Goal: Task Accomplishment & Management: Manage account settings

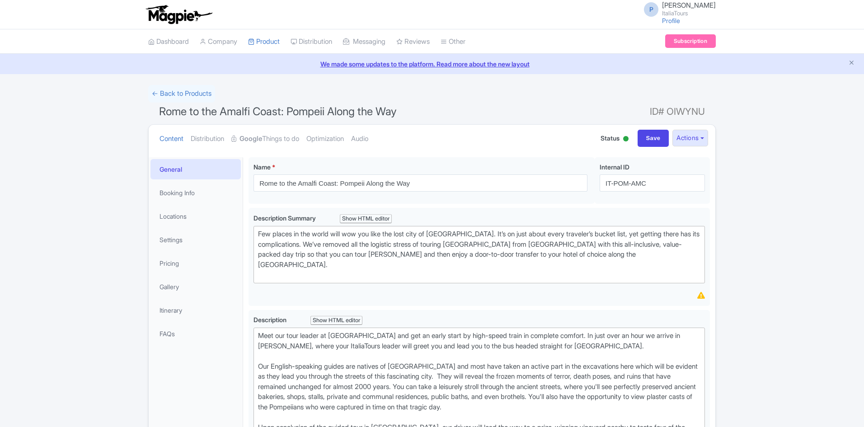
scroll to position [90, 0]
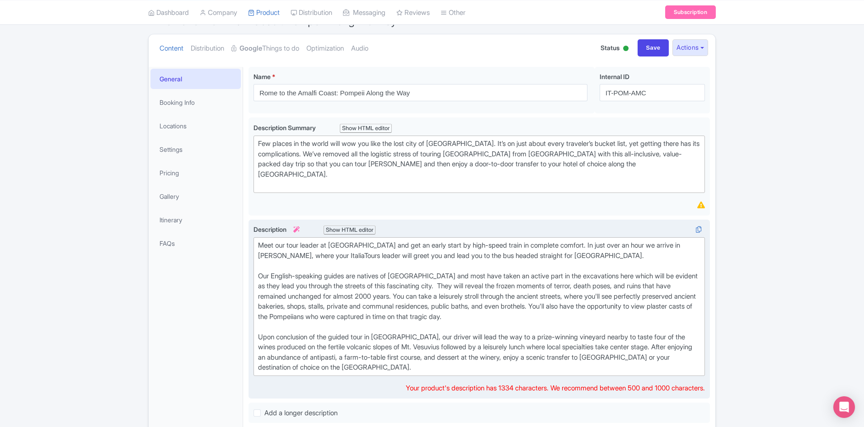
click at [440, 274] on div "Meet our tour leader at Termini Station and get an early start by high-speed tr…" at bounding box center [479, 307] width 443 height 132
type trix-editor "<div>Meet our tour leader at Termini Station and get an early start by high-spe…"
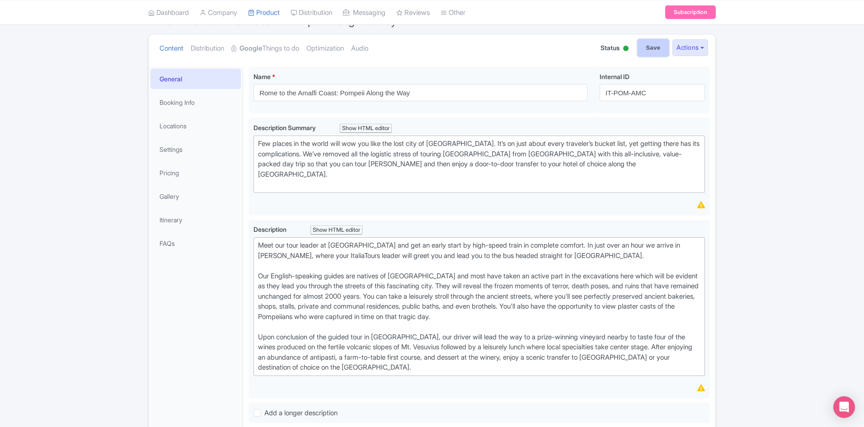
click at [652, 46] on input "Save" at bounding box center [654, 47] width 32 height 17
type input "Saving..."
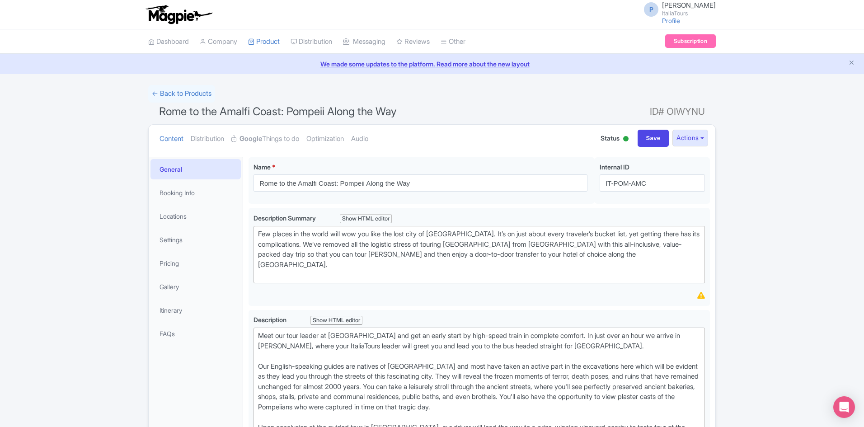
scroll to position [157, 0]
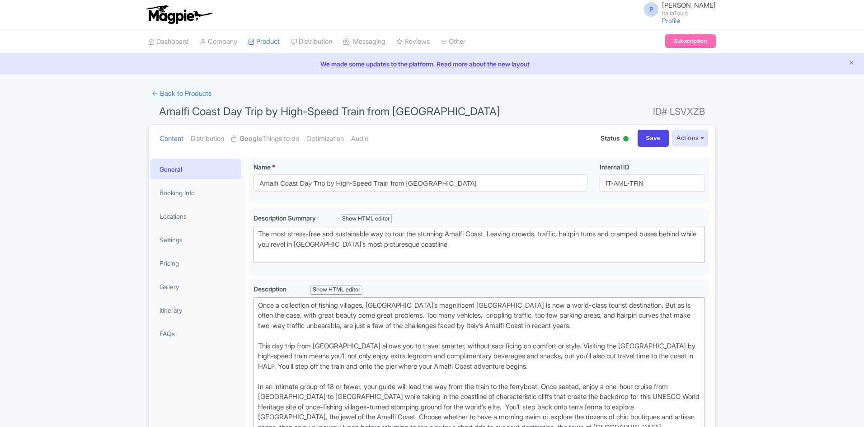
scroll to position [90, 0]
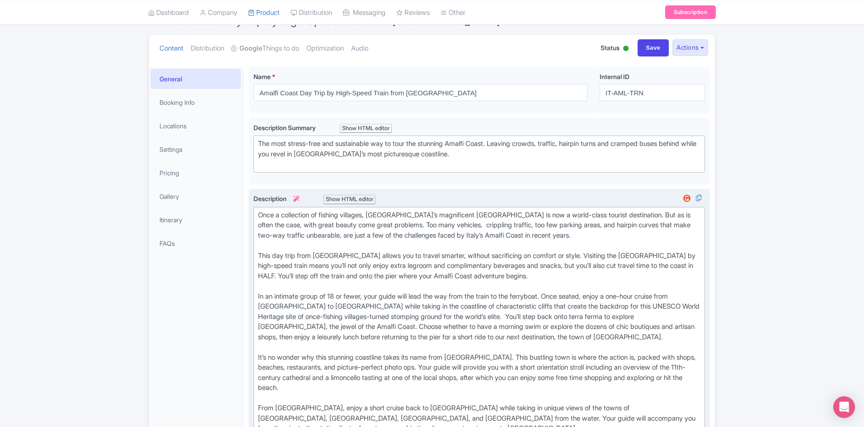
click at [436, 224] on div "Once a collection of fishing villages, Italy’s magnificent Amalfi Coast is now …" at bounding box center [479, 322] width 443 height 224
type trix-editor "<div>Once a collection of fishing villages, Italy’s magnificent Amalfi Coast is…"
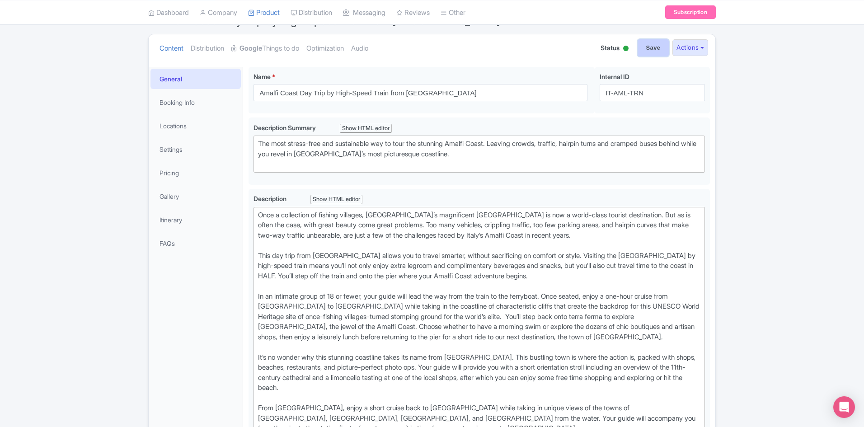
click at [663, 44] on input "Save" at bounding box center [654, 47] width 32 height 17
type input "Saving..."
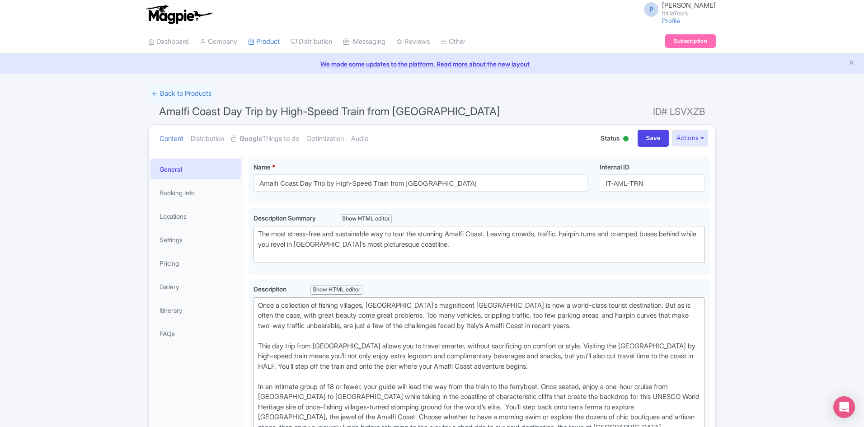
scroll to position [157, 0]
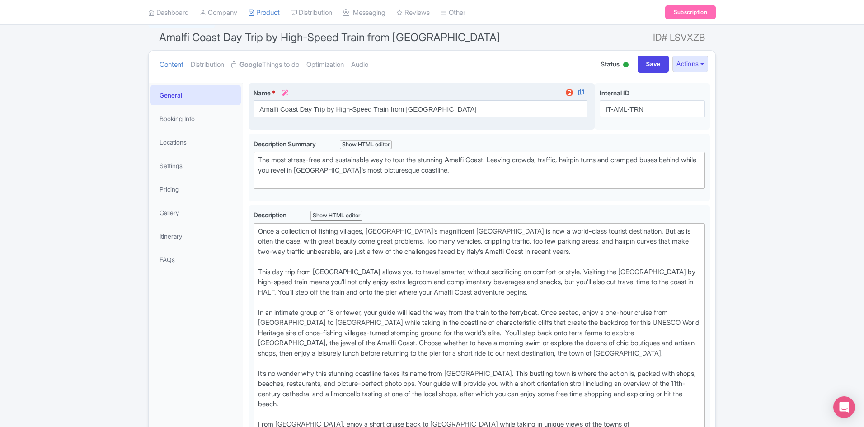
scroll to position [93, 0]
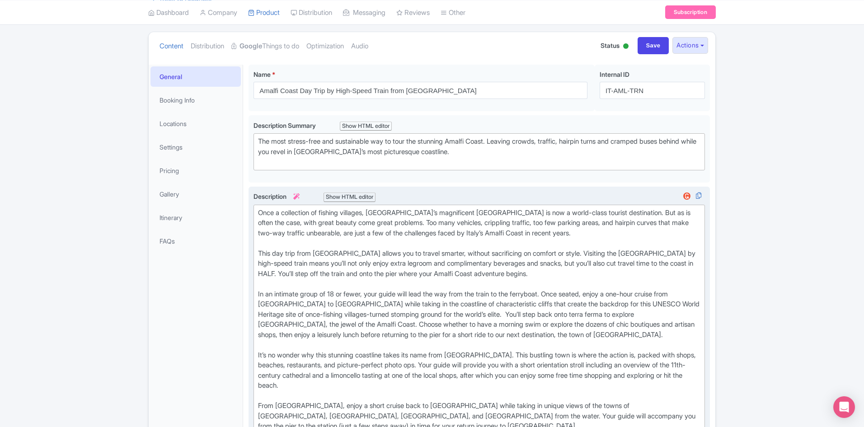
click at [397, 295] on div "Once a collection of fishing villages, [GEOGRAPHIC_DATA]’s magnificent [GEOGRAP…" at bounding box center [479, 320] width 443 height 224
click at [452, 366] on div "Once a collection of fishing villages, [GEOGRAPHIC_DATA]’s magnificent [GEOGRAP…" at bounding box center [479, 320] width 443 height 224
click at [452, 366] on div "Once a collection of fishing villages, Italy’s magnificent Amalfi Coast is now …" at bounding box center [479, 320] width 443 height 224
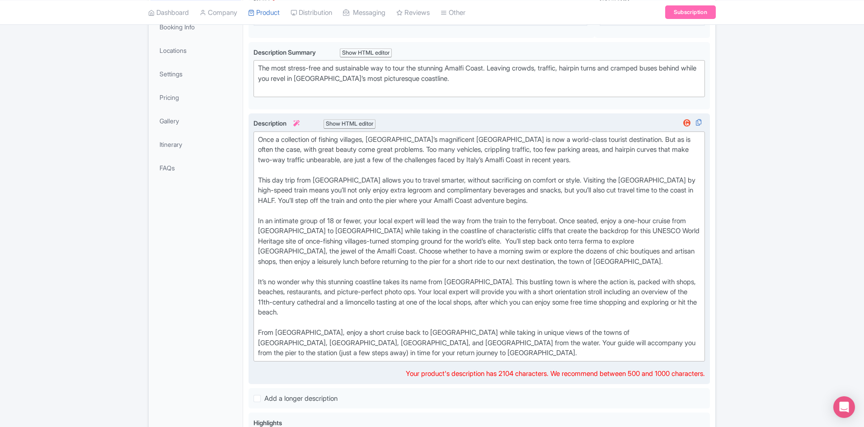
scroll to position [176, 0]
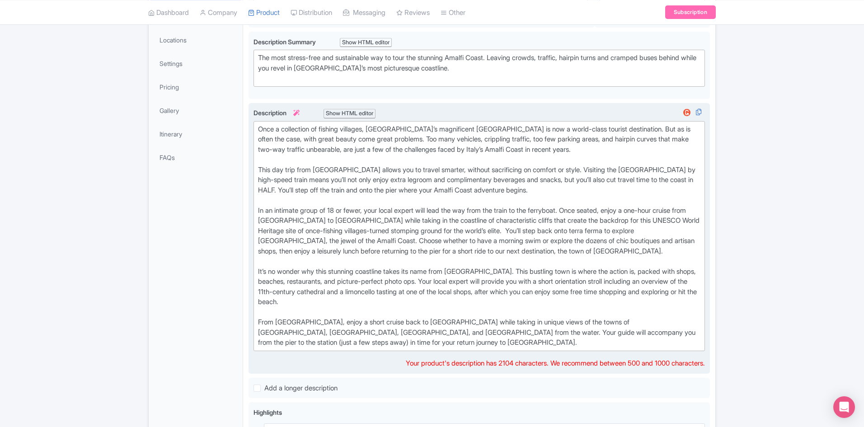
click at [305, 333] on div "Once a collection of fishing villages, Italy’s magnificent Amalfi Coast is now …" at bounding box center [479, 236] width 443 height 224
type trix-editor "<div>Once a collection of fishing villages, Italy’s magnificent Amalfi Coast is…"
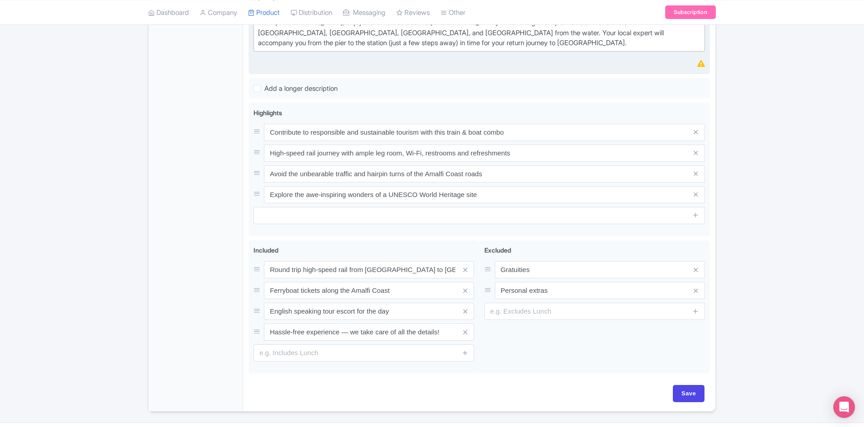
scroll to position [482, 0]
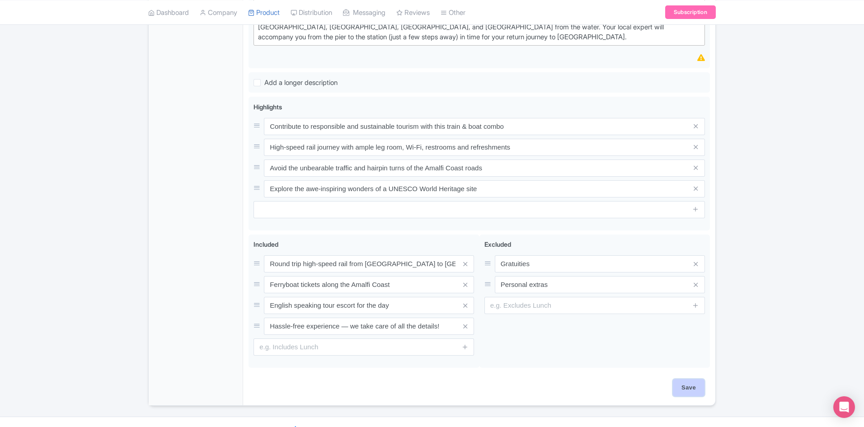
click at [694, 379] on input "Save" at bounding box center [689, 387] width 32 height 17
type input "Saving..."
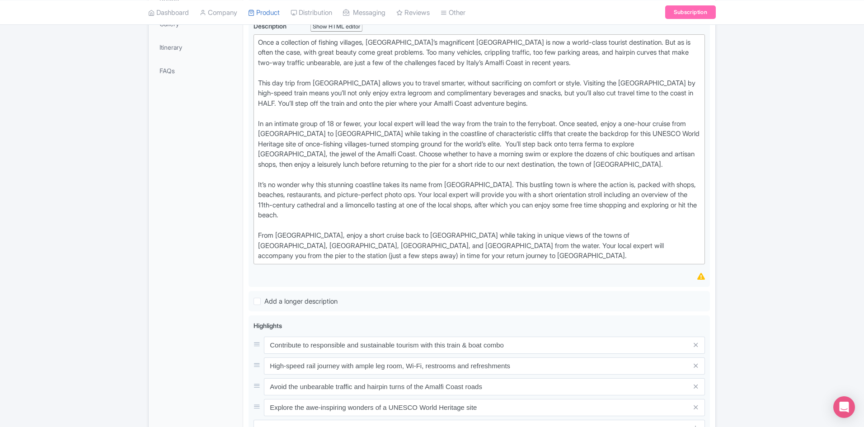
scroll to position [262, 0]
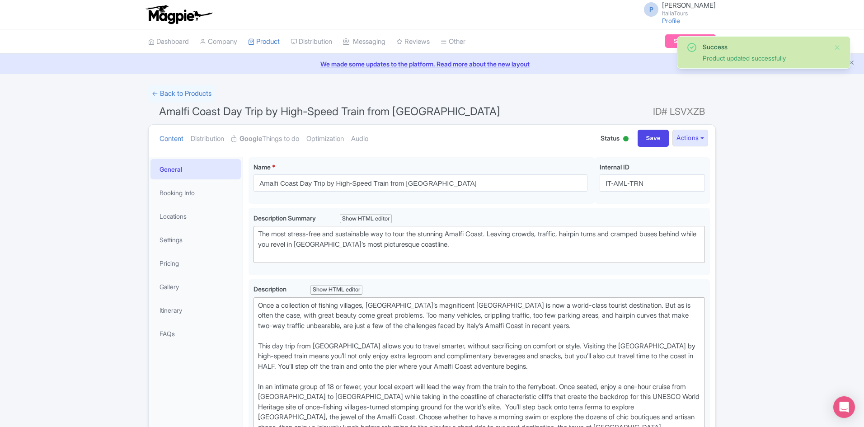
scroll to position [49, 0]
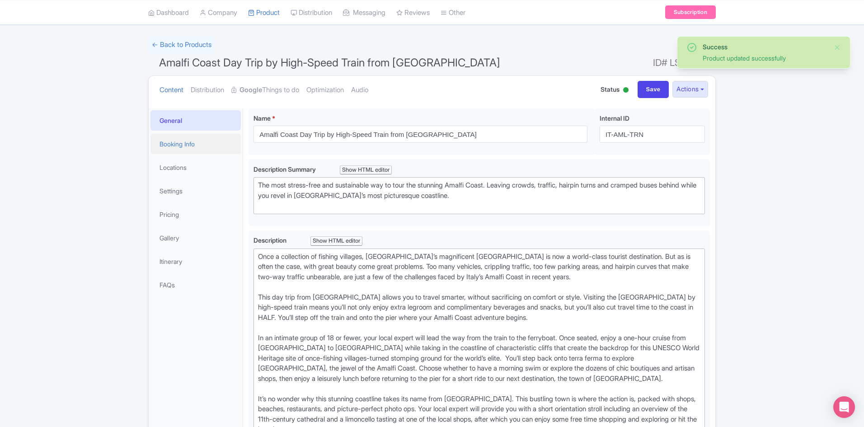
click at [186, 137] on link "Booking Info" at bounding box center [196, 144] width 90 height 20
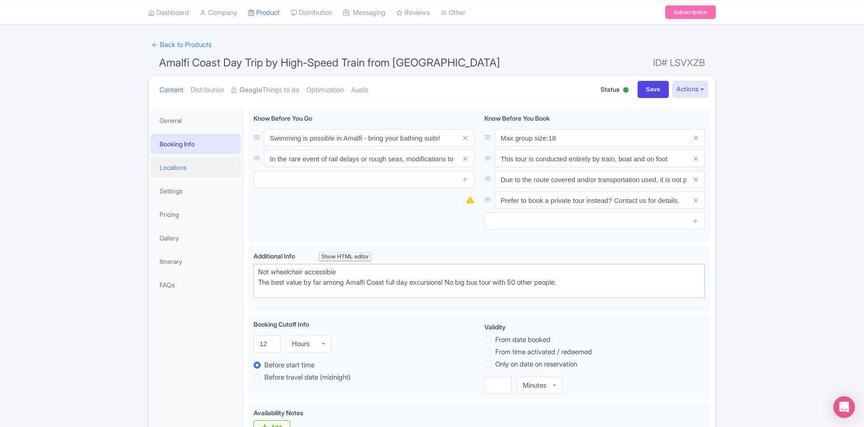
click at [178, 168] on link "Locations" at bounding box center [196, 167] width 90 height 20
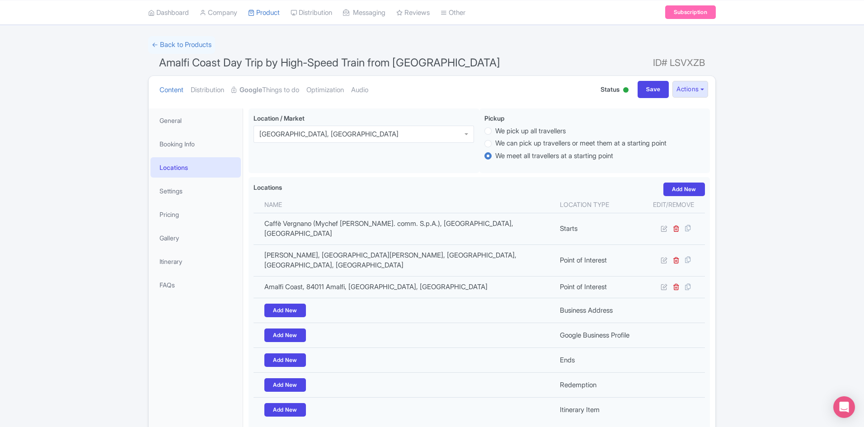
click at [242, 62] on span "Amalfi Coast Day Trip by High-Speed Train from [GEOGRAPHIC_DATA]" at bounding box center [329, 62] width 341 height 13
click at [242, 62] on span "Amalfi Coast Day Trip by High-Speed Train from Rome" at bounding box center [329, 62] width 341 height 13
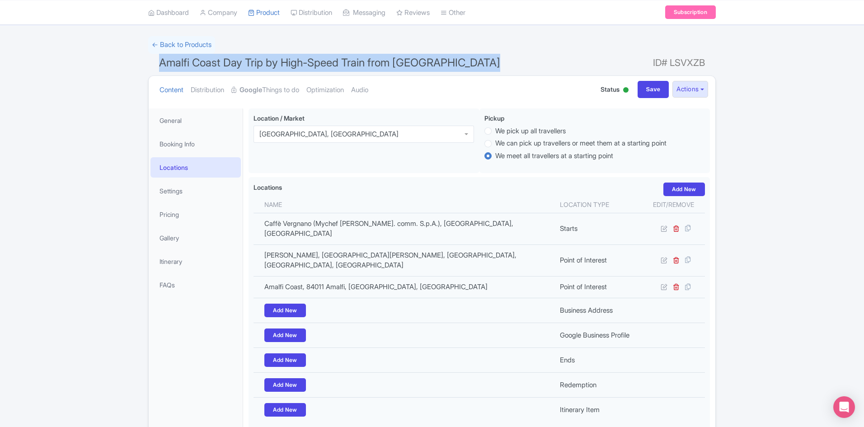
click at [242, 62] on span "Amalfi Coast Day Trip by High-Speed Train from Rome" at bounding box center [329, 62] width 341 height 13
copy h1 "Amalfi Coast Day Trip by High-Speed Train from Rome"
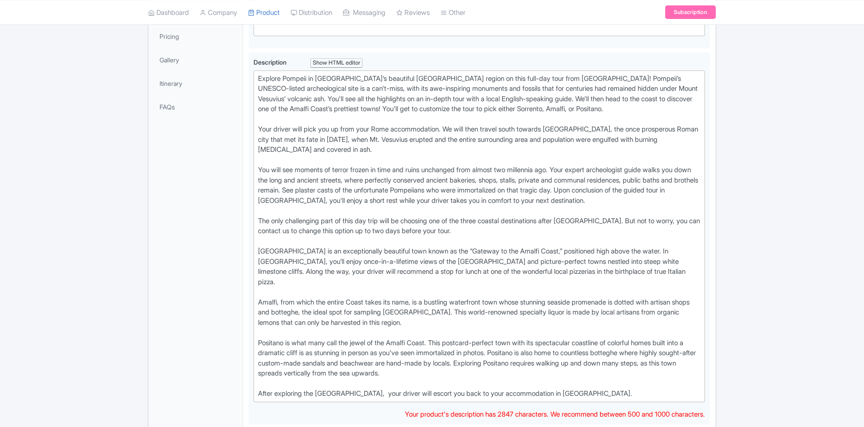
scroll to position [227, 0]
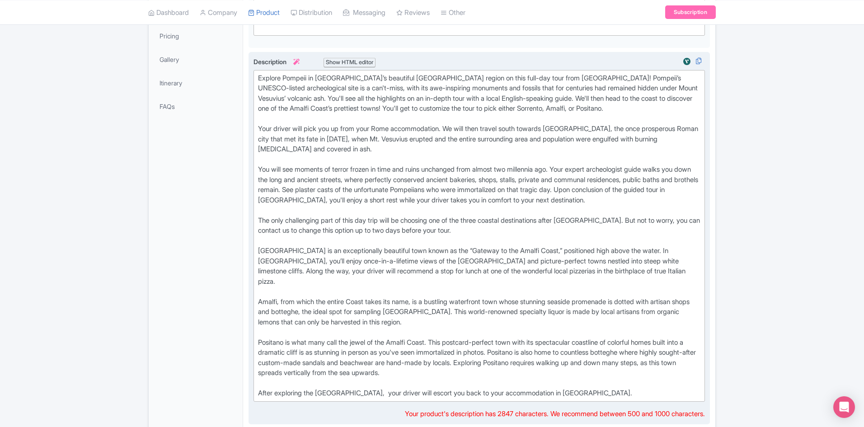
click at [440, 331] on div "Explore Pompeii in [GEOGRAPHIC_DATA]’s beautiful [GEOGRAPHIC_DATA] region on th…" at bounding box center [479, 236] width 443 height 326
click at [366, 383] on div "Explore Pompeii in [GEOGRAPHIC_DATA]’s beautiful [GEOGRAPHIC_DATA] region on th…" at bounding box center [479, 236] width 443 height 326
type trix-editor "<lor>Ipsumdo Sitamet co Adipi’e seddoeius Temporin utlabo et dolo magn-ali enim…"
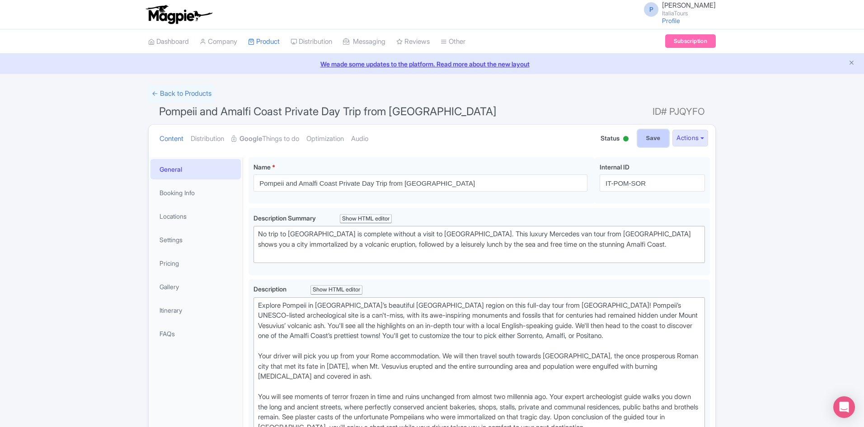
click at [657, 133] on input "Save" at bounding box center [654, 138] width 32 height 17
type input "Saving..."
click at [343, 113] on span "Pompeii and Amalfi Coast Private Day Trip from [GEOGRAPHIC_DATA]" at bounding box center [328, 111] width 338 height 13
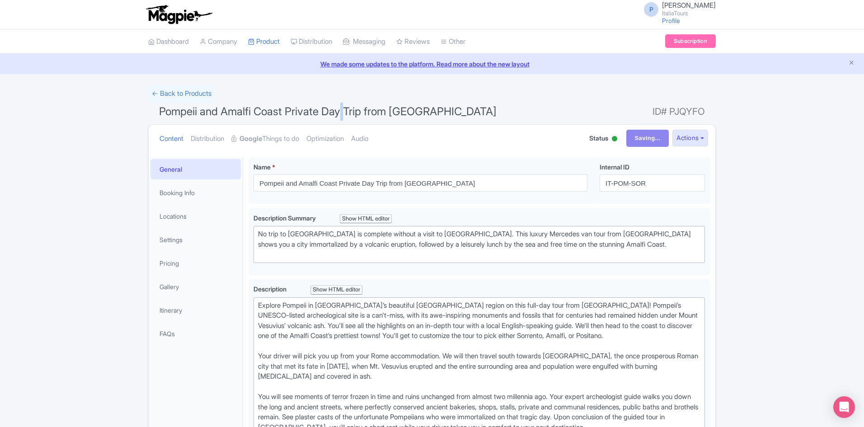
click at [343, 113] on span "Pompeii and Amalfi Coast Private Day Trip from [GEOGRAPHIC_DATA]" at bounding box center [328, 111] width 338 height 13
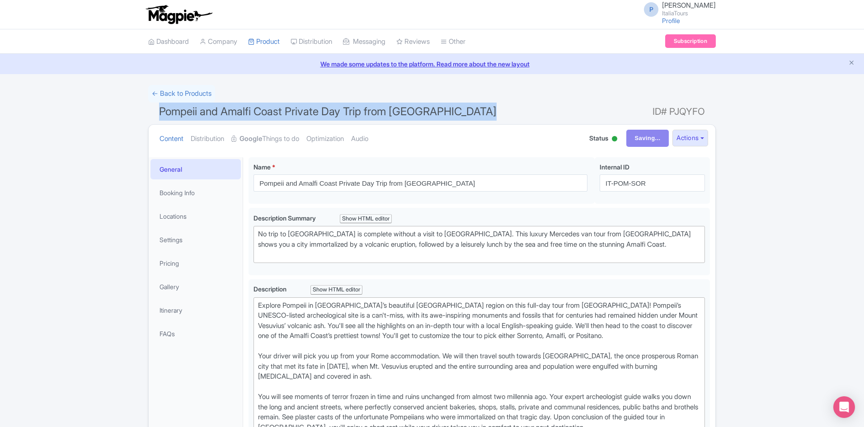
click at [343, 113] on span "Pompeii and Amalfi Coast Private Day Trip from [GEOGRAPHIC_DATA]" at bounding box center [328, 111] width 338 height 13
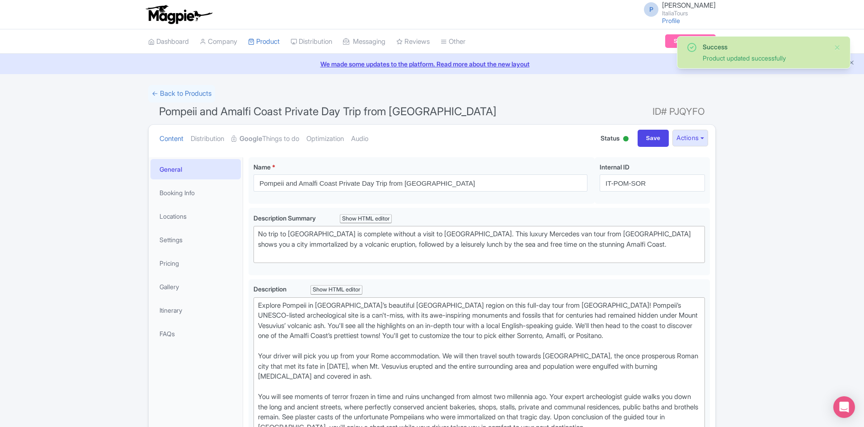
click at [323, 118] on h1 "Pompeii and Amalfi Coast Private Day Trip from Rome ID# PJQYFO" at bounding box center [432, 114] width 568 height 22
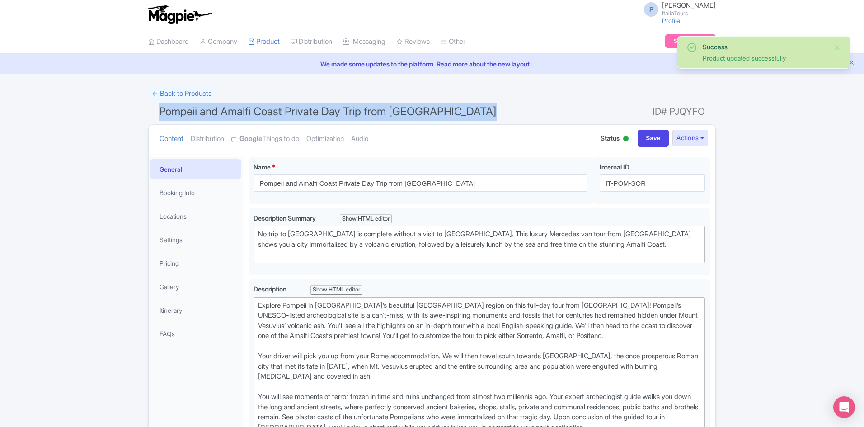
click at [323, 118] on h1 "Pompeii and Amalfi Coast Private Day Trip from Rome ID# PJQYFO" at bounding box center [432, 114] width 568 height 22
copy h1 "Pompeii and Amalfi Coast Private Day Trip from [GEOGRAPHIC_DATA]"
